Goal: Find specific page/section: Find specific page/section

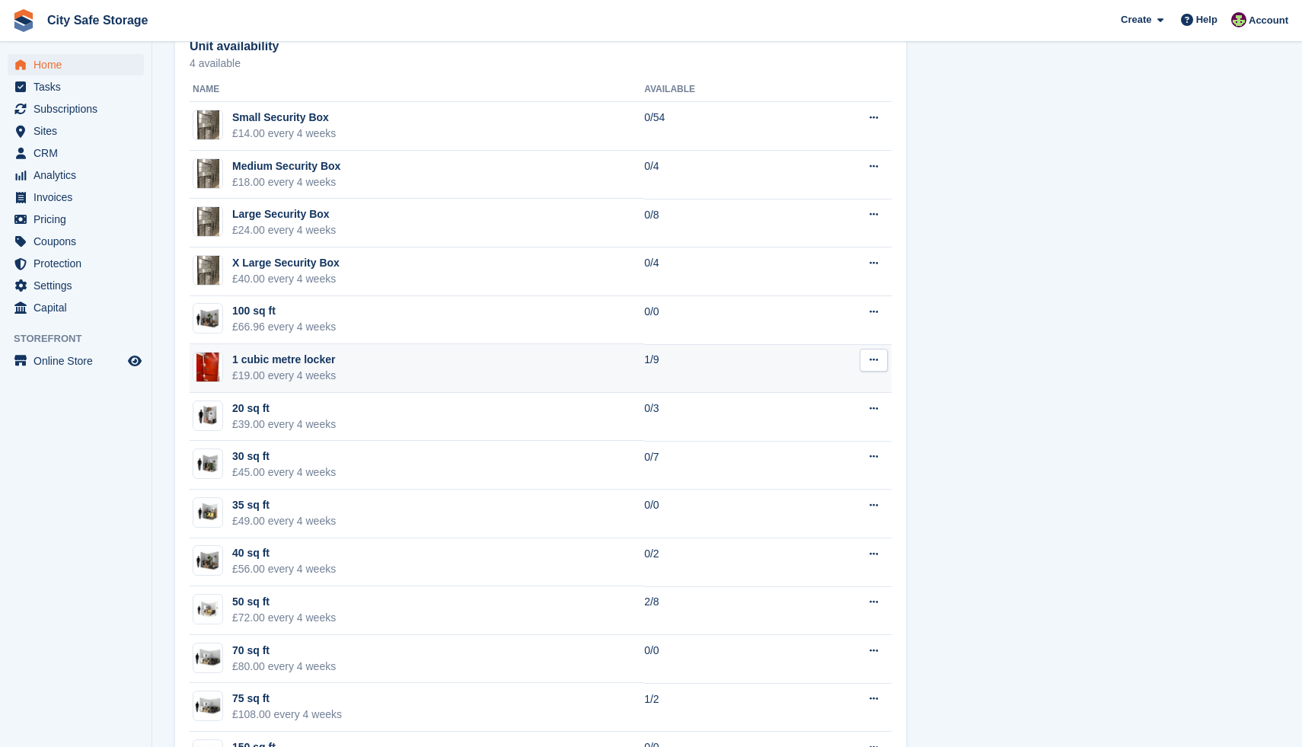
scroll to position [947, 0]
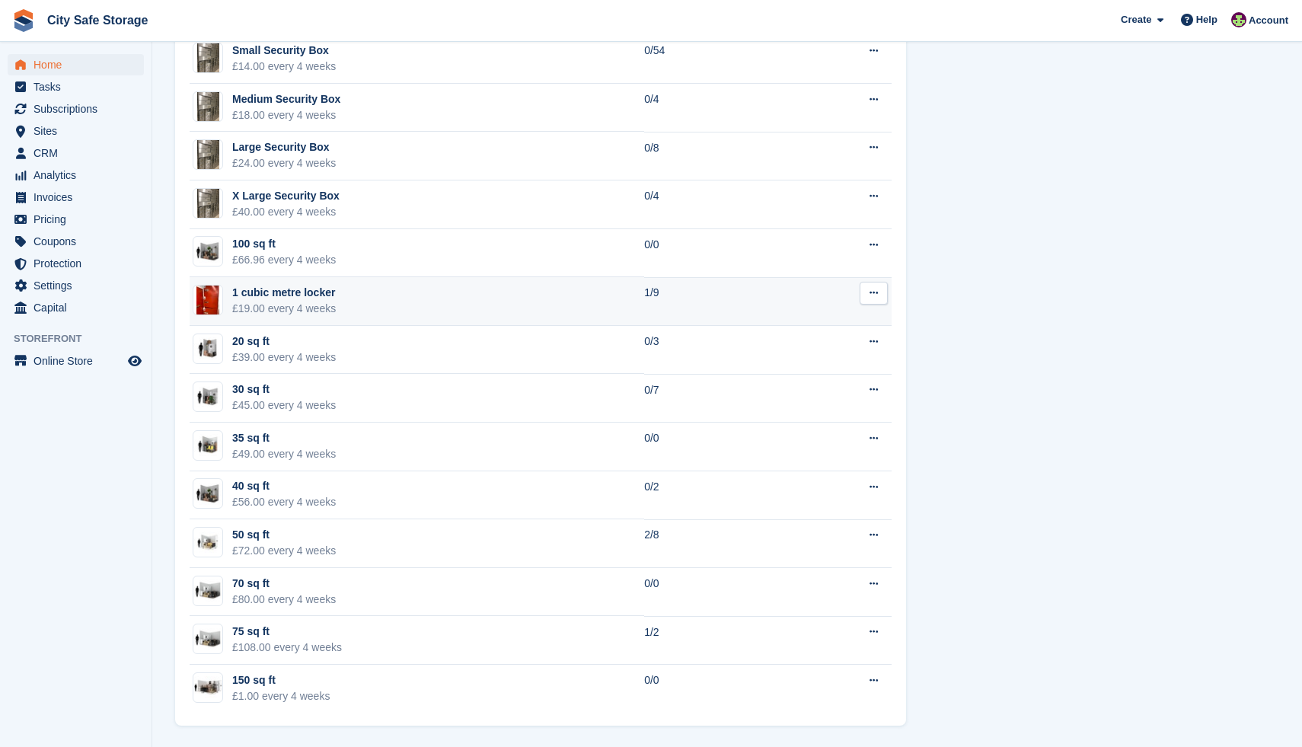
click at [413, 312] on td "1 cubic metre locker £19.00 every 4 weeks" at bounding box center [417, 301] width 454 height 49
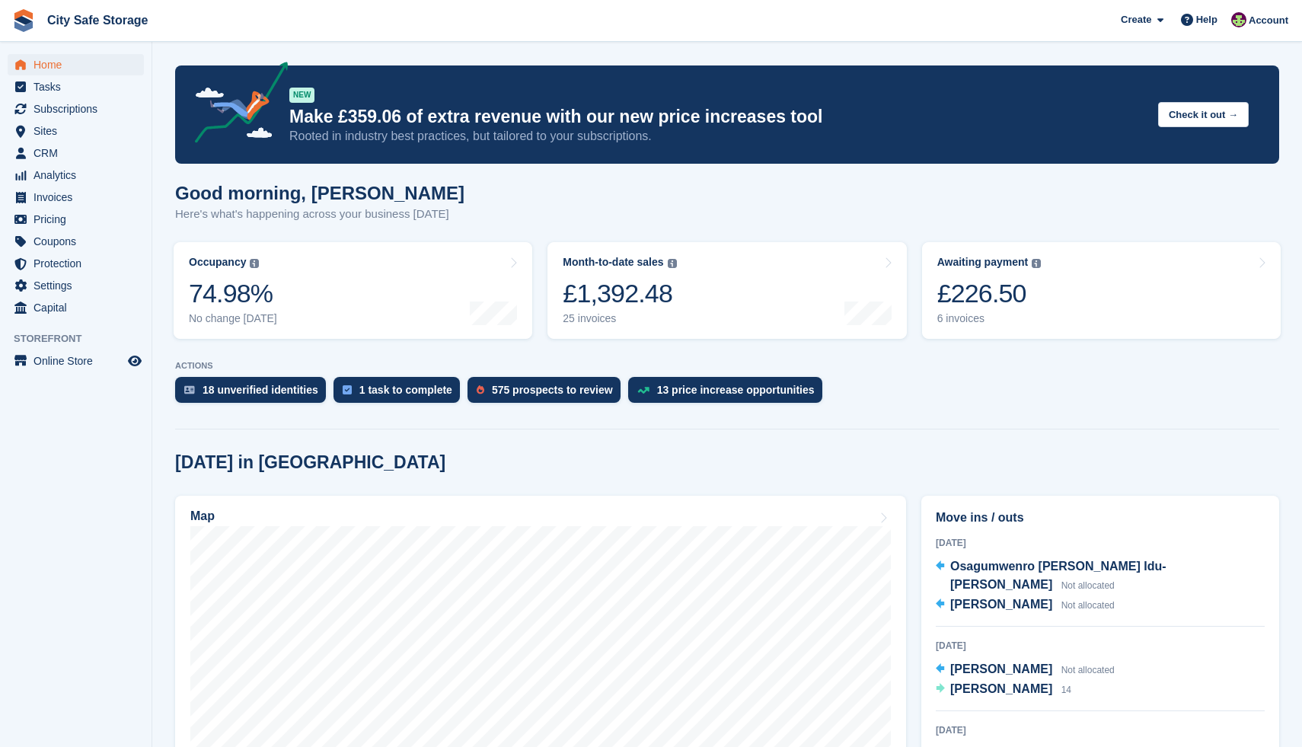
scroll to position [947, 0]
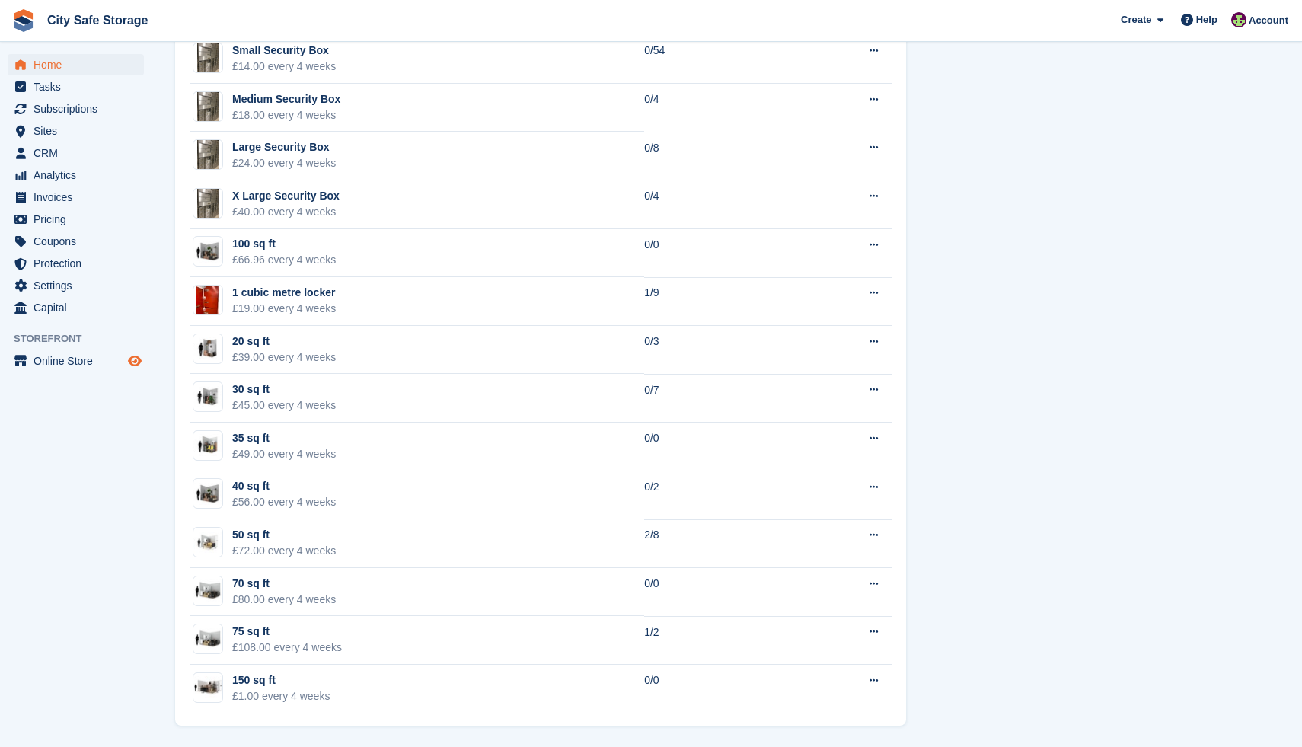
click at [135, 358] on icon "Preview store" at bounding box center [135, 361] width 14 height 12
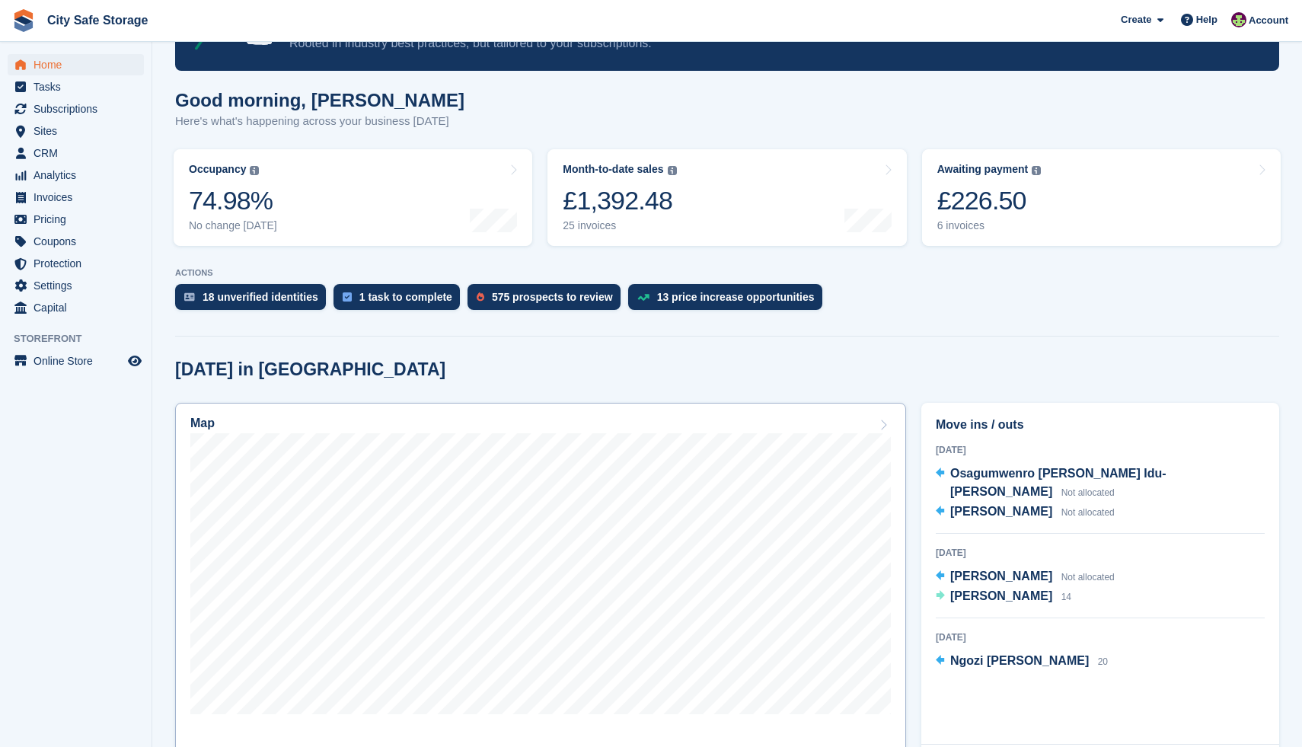
scroll to position [102, 0]
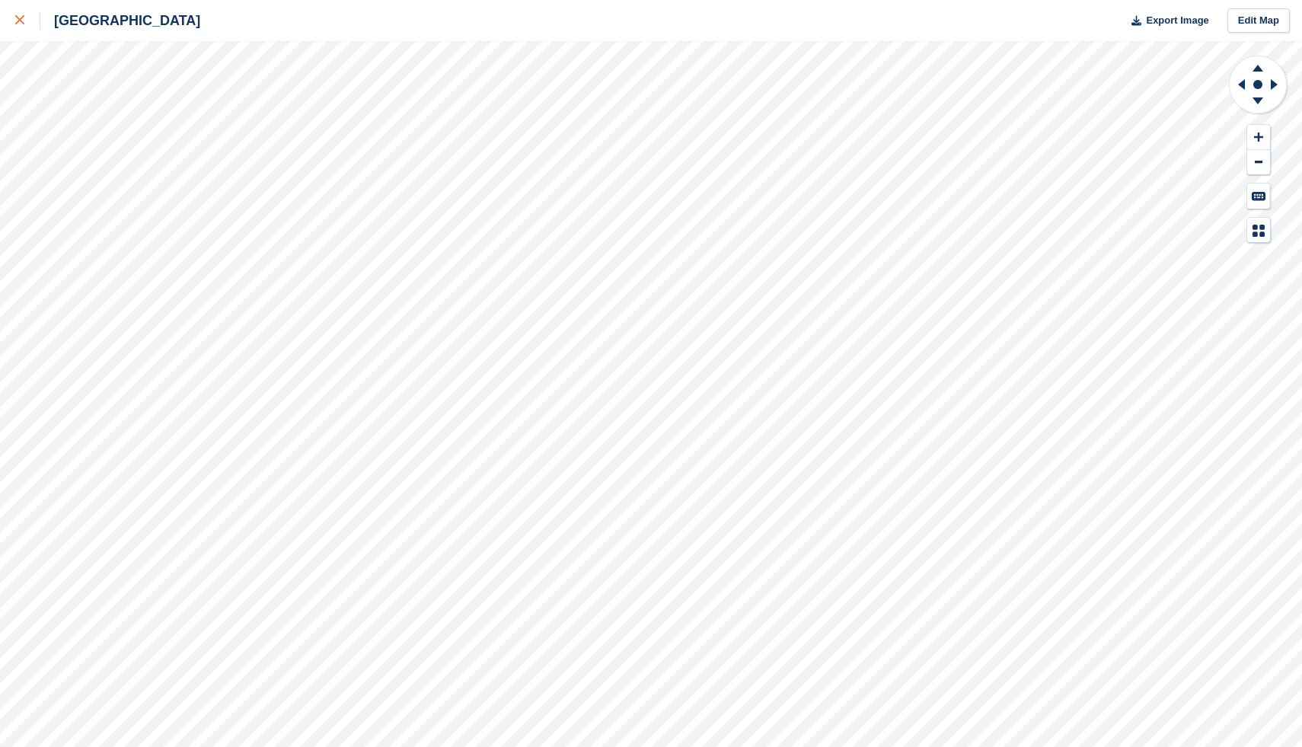
click at [15, 19] on icon at bounding box center [19, 19] width 9 height 9
